Goal: Transaction & Acquisition: Purchase product/service

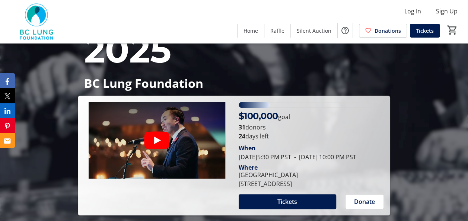
scroll to position [94, 0]
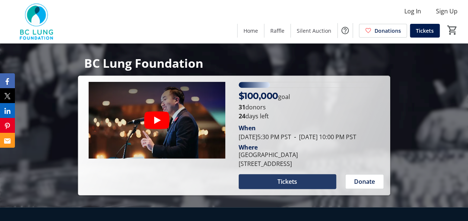
click at [291, 186] on span "Tickets" at bounding box center [288, 181] width 20 height 9
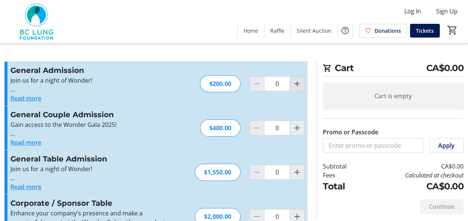
click at [297, 85] on mat-icon "Increment by one" at bounding box center [297, 83] width 9 height 9
type input "1"
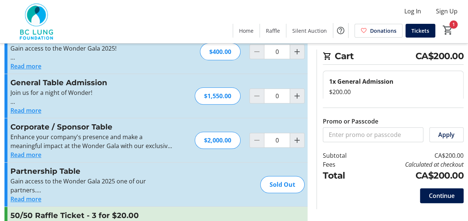
scroll to position [89, 0]
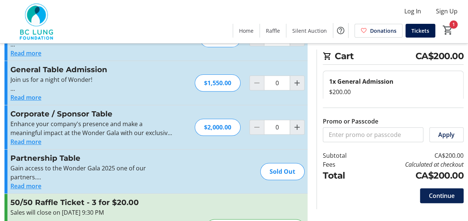
click at [446, 196] on span "Continue" at bounding box center [442, 195] width 26 height 9
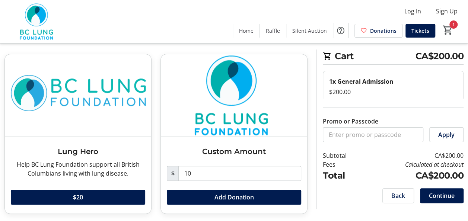
scroll to position [31, 0]
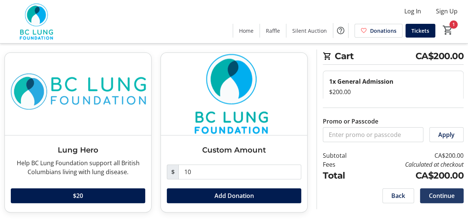
click at [448, 195] on span "Continue" at bounding box center [442, 195] width 26 height 9
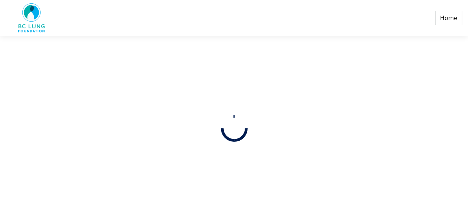
select select
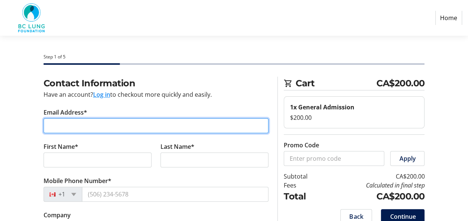
click at [100, 122] on input "Email Address*" at bounding box center [156, 125] width 225 height 15
type input "[EMAIL_ADDRESS][DOMAIN_NAME]"
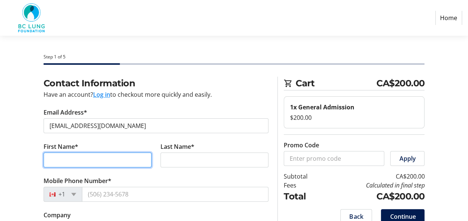
click at [82, 158] on input "First Name*" at bounding box center [98, 160] width 108 height 15
type input "Theo"
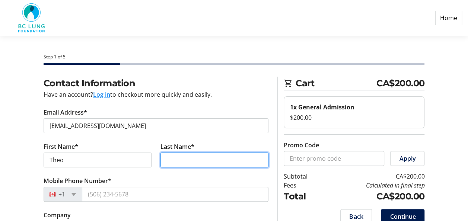
click at [175, 159] on input "Last Name*" at bounding box center [215, 160] width 108 height 15
type input "Pauls"
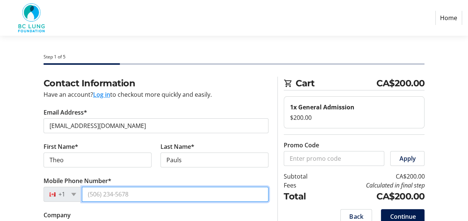
click at [145, 194] on input "Mobile Phone Number*" at bounding box center [175, 194] width 187 height 15
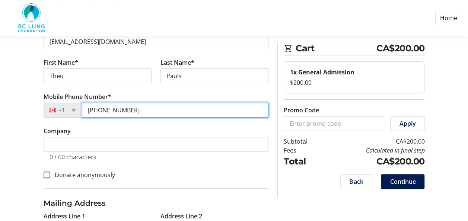
scroll to position [99, 0]
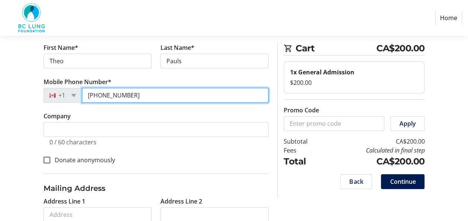
type input "[PHONE_NUMBER]"
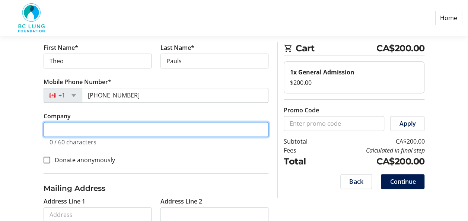
click at [101, 129] on input "Company" at bounding box center [156, 129] width 225 height 15
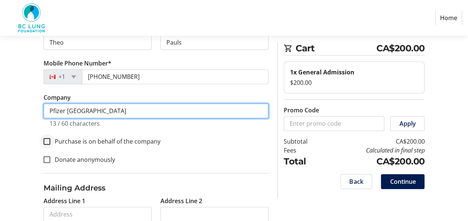
type input "Pfizer [GEOGRAPHIC_DATA]"
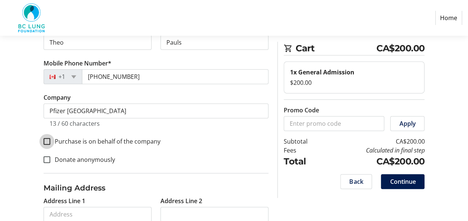
click at [48, 140] on input "Purchase is on behalf of the company" at bounding box center [47, 141] width 7 height 7
checkbox input "true"
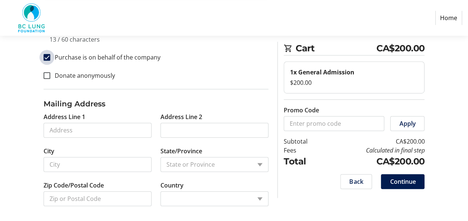
scroll to position [203, 0]
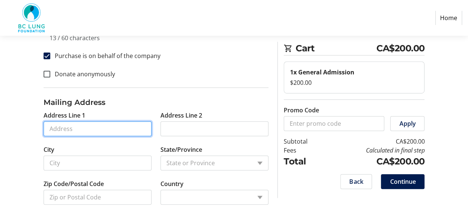
click at [70, 126] on input "Address Line 1" at bounding box center [98, 128] width 108 height 15
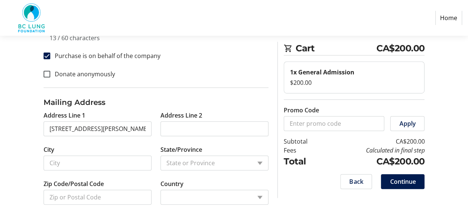
type input "[STREET_ADDRESS][PERSON_NAME]"
type input "[GEOGRAPHIC_DATA]"
select select
type input "R2G 1B2"
select select "CA"
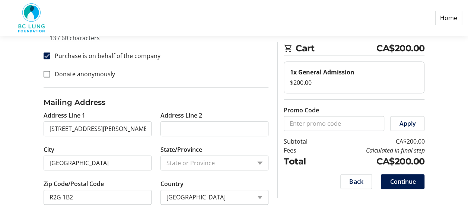
select select "MB"
click at [407, 181] on span "Continue" at bounding box center [403, 181] width 26 height 9
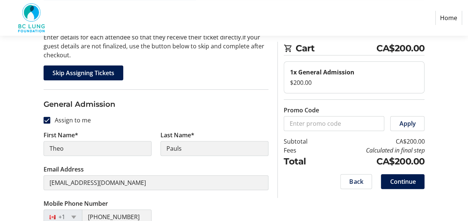
scroll to position [60, 0]
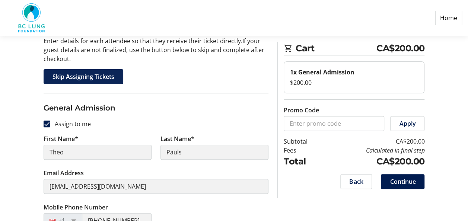
click at [83, 77] on span "Skip Assigning Tickets" at bounding box center [84, 76] width 62 height 9
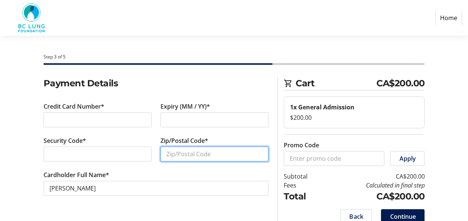
click at [178, 155] on input "Zip/Postal Code*" at bounding box center [215, 154] width 108 height 15
type input "R2G1B2"
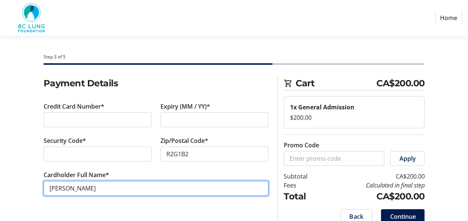
click at [63, 187] on input "[PERSON_NAME]" at bounding box center [156, 188] width 225 height 15
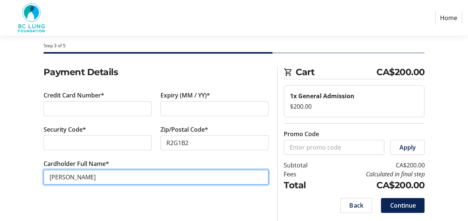
type input "[PERSON_NAME]"
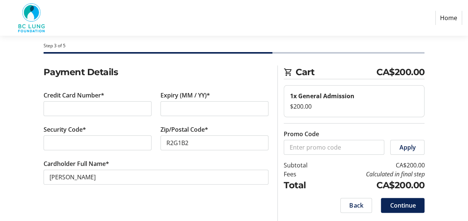
click at [399, 202] on span "Continue" at bounding box center [403, 205] width 26 height 9
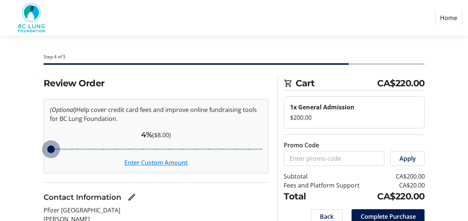
drag, startPoint x: 130, startPoint y: 148, endPoint x: 41, endPoint y: 148, distance: 88.7
type input "4"
click at [42, 148] on input "Cover fees percentage" at bounding box center [156, 149] width 228 height 16
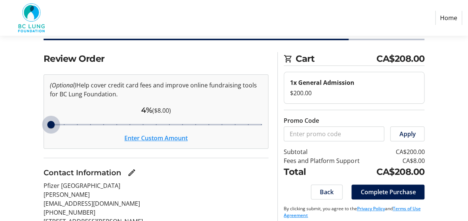
scroll to position [30, 0]
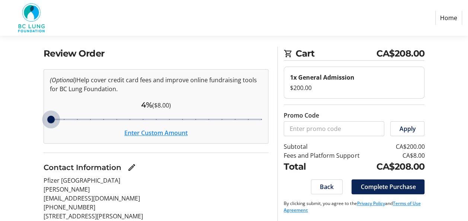
click at [386, 186] on span "Complete Purchase" at bounding box center [388, 187] width 55 height 9
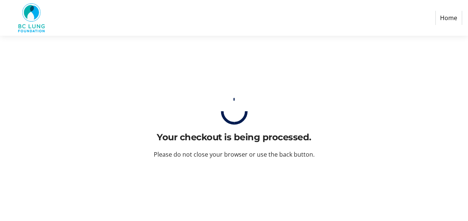
scroll to position [0, 0]
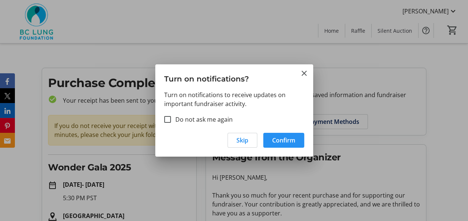
click at [279, 136] on span "Confirm" at bounding box center [283, 140] width 23 height 9
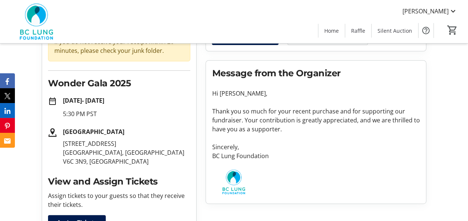
scroll to position [109, 0]
